Goal: Check status

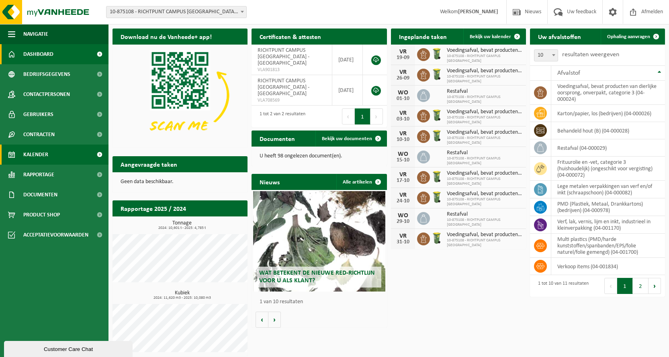
click at [45, 151] on span "Kalender" at bounding box center [35, 155] width 25 height 20
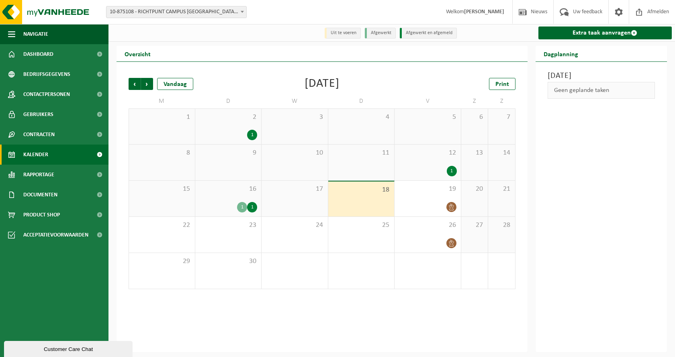
click at [241, 207] on div "1" at bounding box center [242, 207] width 10 height 10
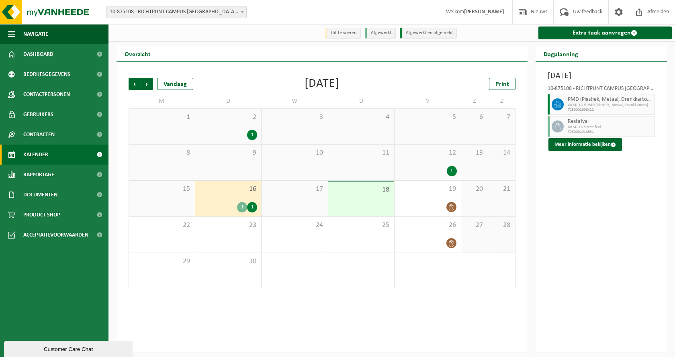
click at [558, 228] on div "Dinsdag 16 september 2025 10-875108 - RICHTPUNT CAMPUS BUGGENHOUT - BUGGENHOUT …" at bounding box center [601, 207] width 132 height 290
